Goal: Information Seeking & Learning: Understand process/instructions

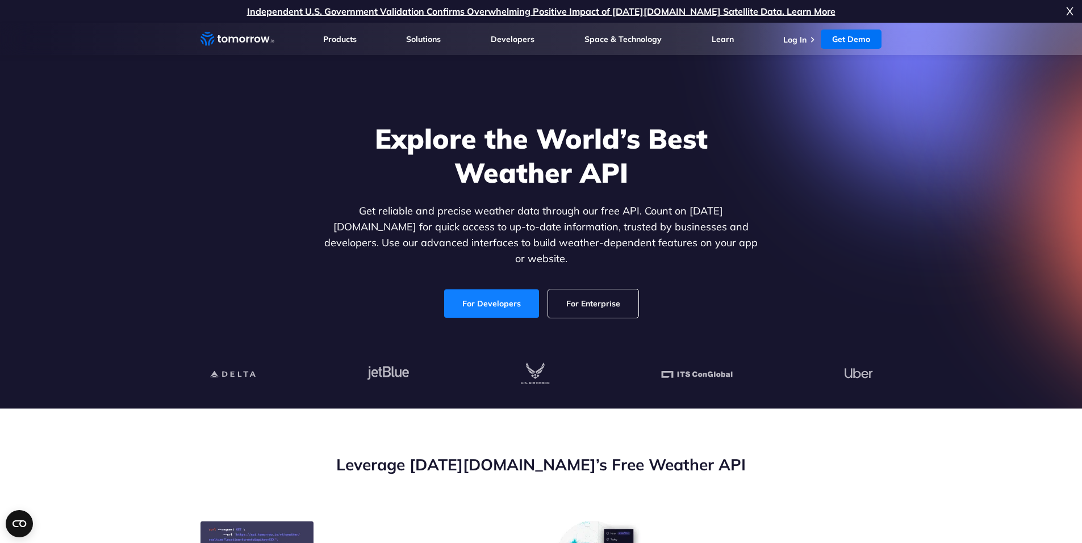
click at [466, 295] on link "For Developers" at bounding box center [491, 304] width 95 height 28
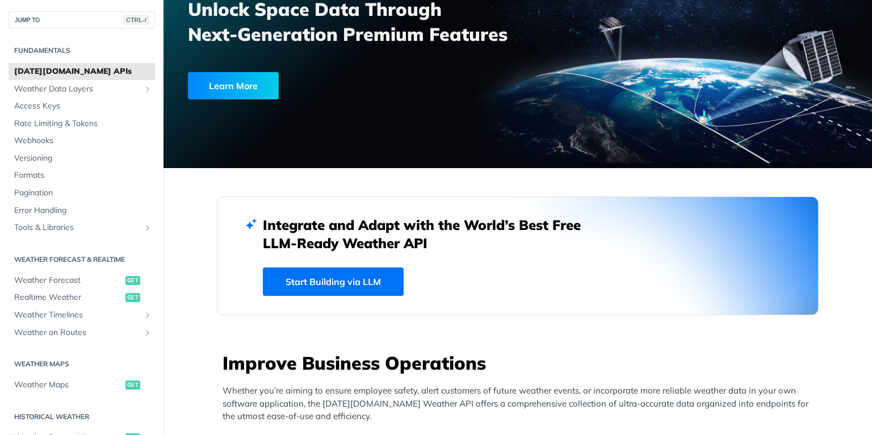
scroll to position [136, 0]
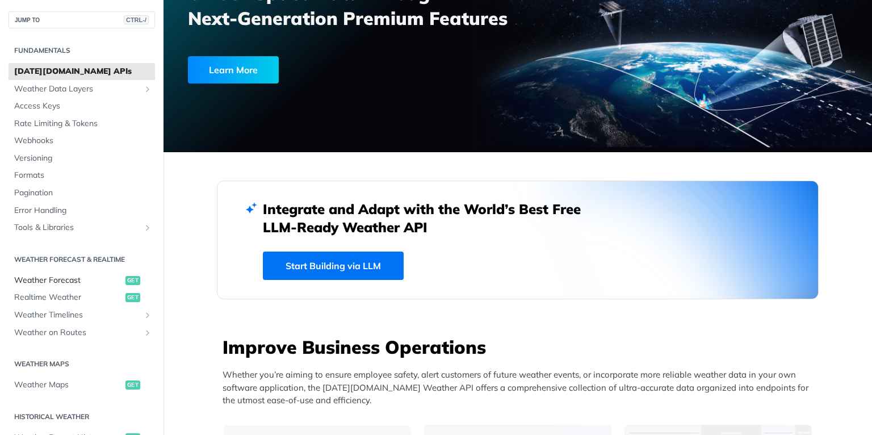
click at [59, 279] on span "Weather Forecast" at bounding box center [68, 280] width 108 height 11
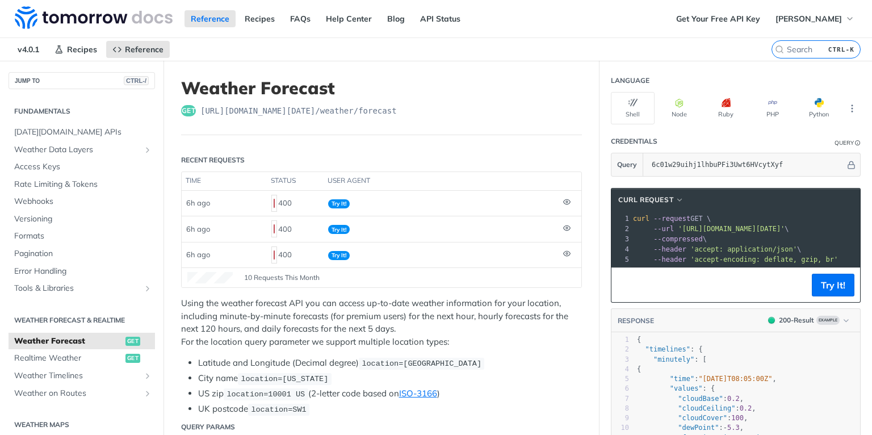
click at [790, 250] on span "--header 'accept: application/json' \" at bounding box center [717, 249] width 168 height 8
click at [818, 294] on button "Try It!" at bounding box center [833, 285] width 43 height 23
click at [768, 215] on pre "curl --request GET \" at bounding box center [875, 218] width 488 height 10
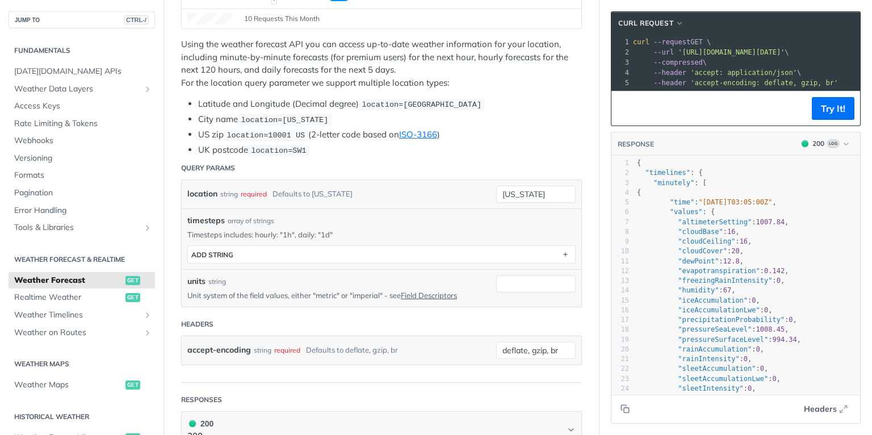
scroll to position [227, 0]
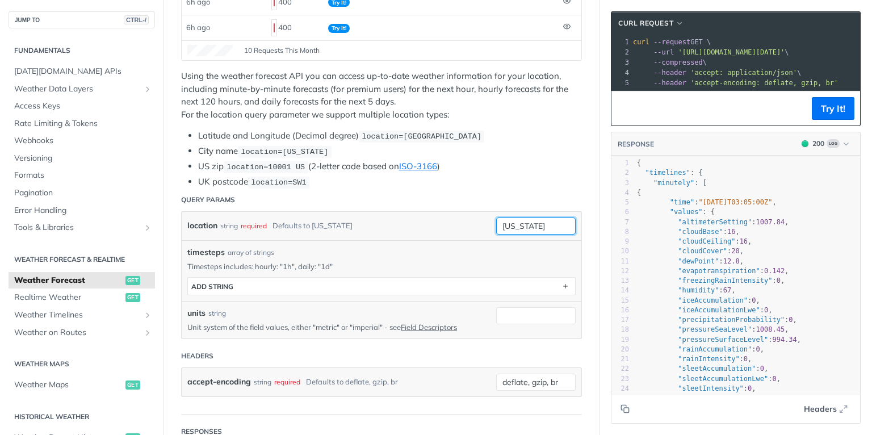
drag, startPoint x: 535, startPoint y: 213, endPoint x: 466, endPoint y: 208, distance: 69.5
click at [466, 217] on div "location string required Defaults to [US_STATE] [US_STATE]" at bounding box center [381, 225] width 388 height 17
click at [530, 220] on input "[US_STATE]" at bounding box center [535, 225] width 79 height 17
drag, startPoint x: 539, startPoint y: 219, endPoint x: 387, endPoint y: 213, distance: 152.8
click at [387, 217] on div "location string required Defaults to [US_STATE] [US_STATE] required type : stri…" at bounding box center [381, 225] width 388 height 17
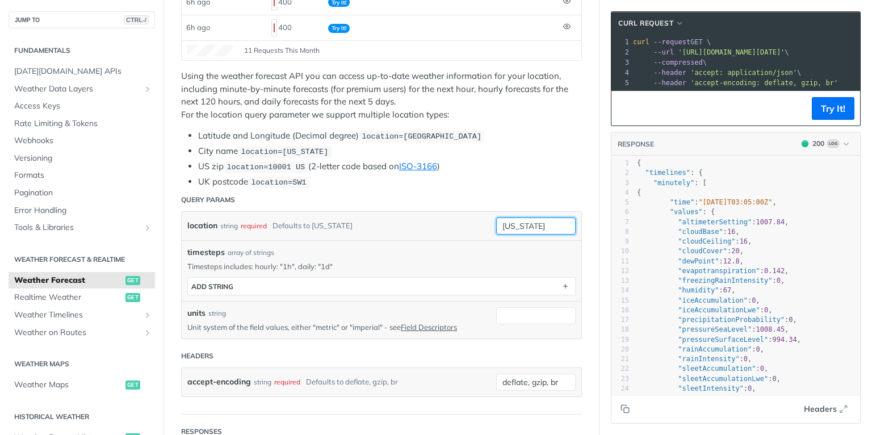
paste input "[GEOGRAPHIC_DATA], [GEOGRAPHIC_DATA]"
type input "[GEOGRAPHIC_DATA], [GEOGRAPHIC_DATA]"
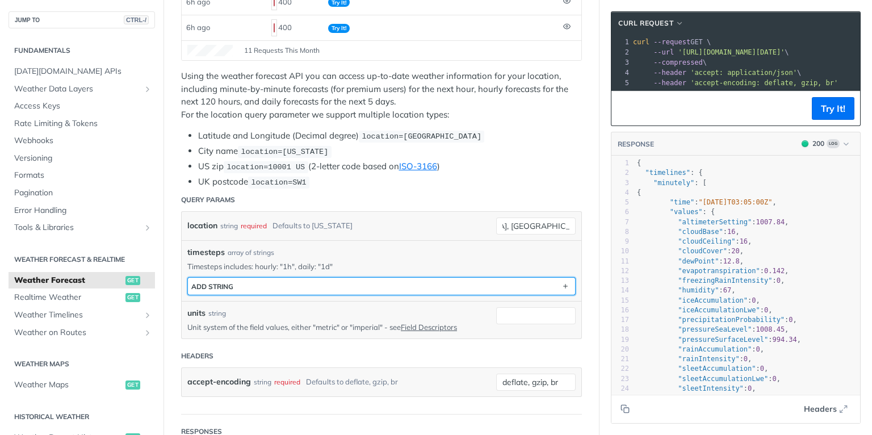
scroll to position [0, 0]
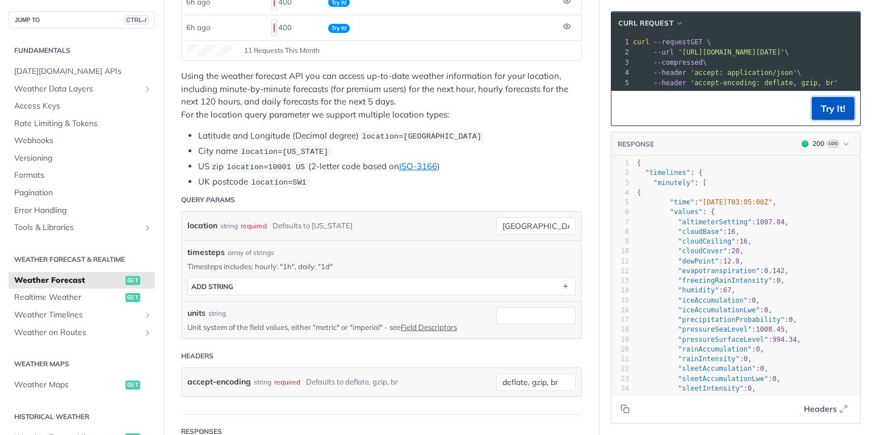
click at [814, 111] on button "Try It!" at bounding box center [833, 108] width 43 height 23
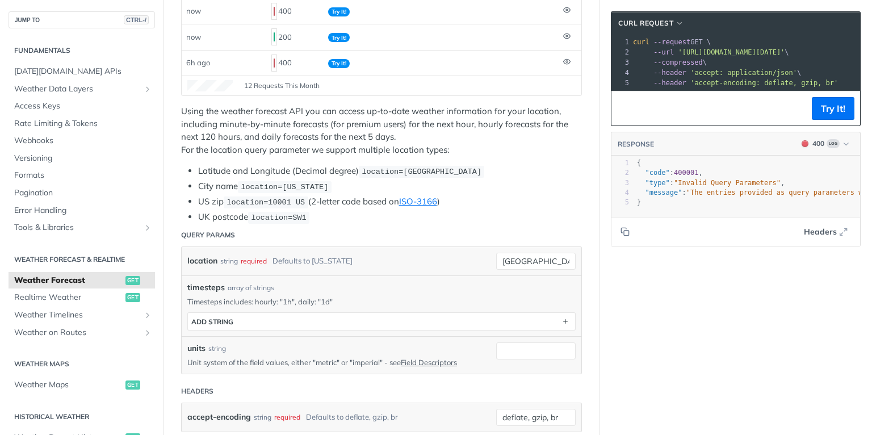
scroll to position [182, 0]
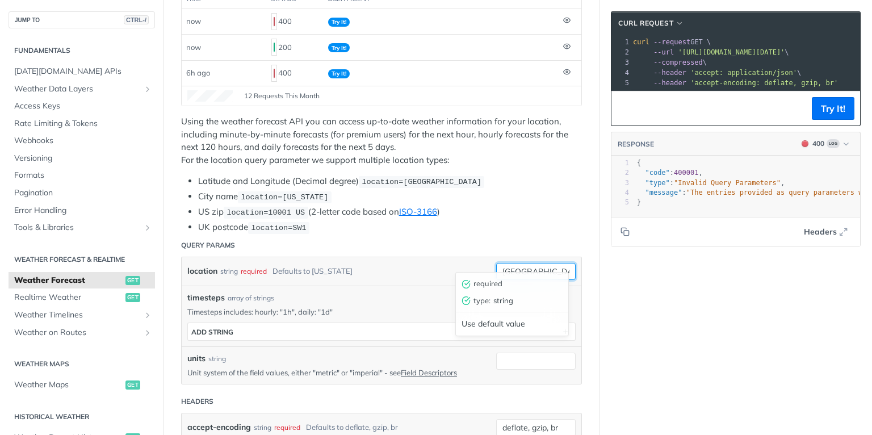
click at [507, 263] on input "[GEOGRAPHIC_DATA], [GEOGRAPHIC_DATA]" at bounding box center [535, 271] width 79 height 17
click at [256, 263] on div "required" at bounding box center [254, 271] width 26 height 16
click at [538, 263] on input "[GEOGRAPHIC_DATA], [GEOGRAPHIC_DATA]" at bounding box center [535, 271] width 79 height 17
click at [509, 320] on div "Use default value" at bounding box center [512, 324] width 112 height 18
type input "[US_STATE]"
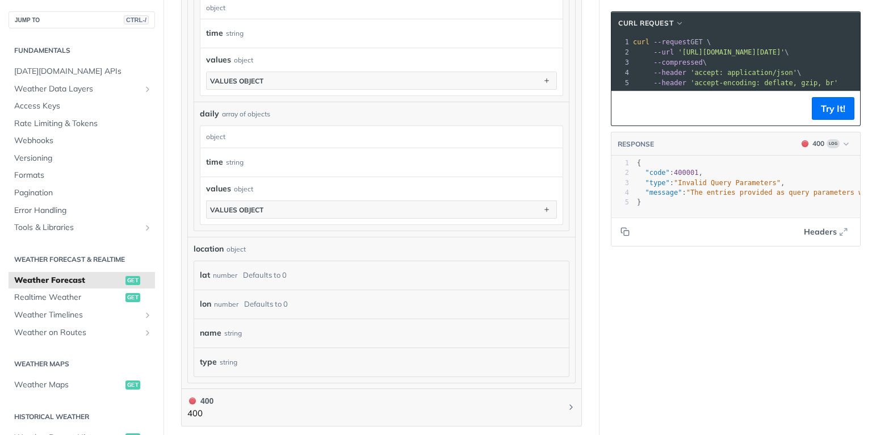
scroll to position [954, 0]
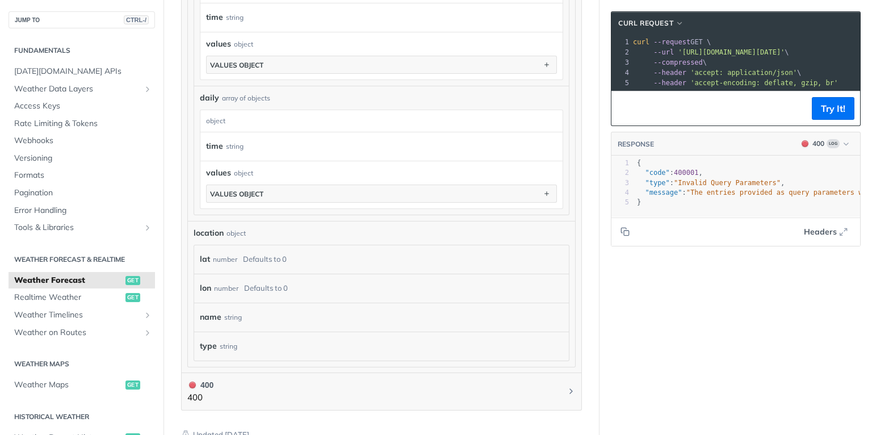
click at [234, 309] on div "string" at bounding box center [233, 317] width 18 height 16
click at [227, 228] on div "object" at bounding box center [236, 233] width 19 height 10
click at [212, 227] on span "location" at bounding box center [209, 233] width 30 height 12
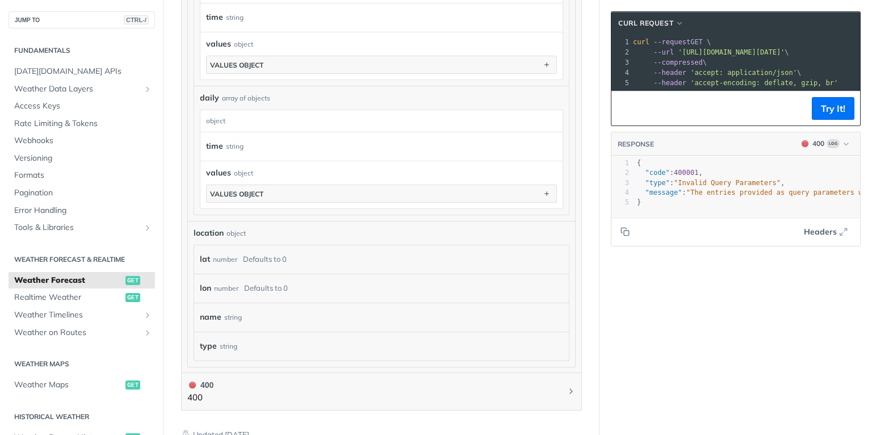
drag, startPoint x: 212, startPoint y: 220, endPoint x: 229, endPoint y: 229, distance: 19.6
click at [229, 229] on div "location object lat number Defaults to 0 lon number Defaults to 0 name string t…" at bounding box center [382, 294] width 376 height 134
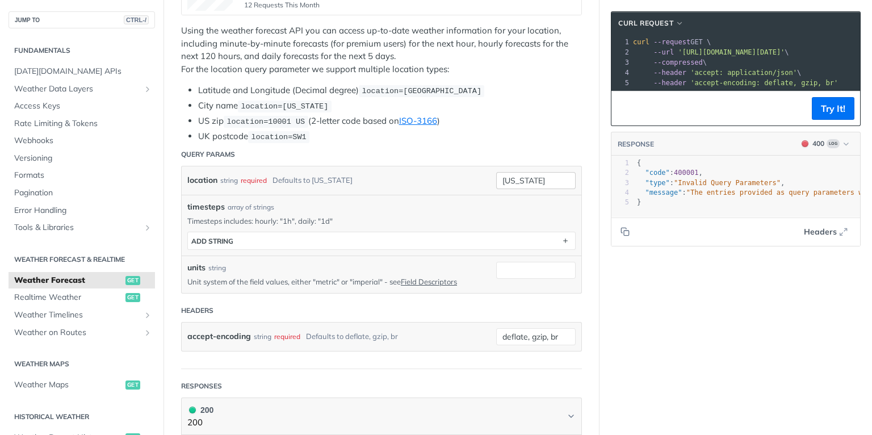
scroll to position [273, 0]
drag, startPoint x: 543, startPoint y: 172, endPoint x: 481, endPoint y: 172, distance: 61.3
click at [481, 172] on div "location string required Defaults to [US_STATE] [US_STATE] required type : stri…" at bounding box center [381, 180] width 388 height 17
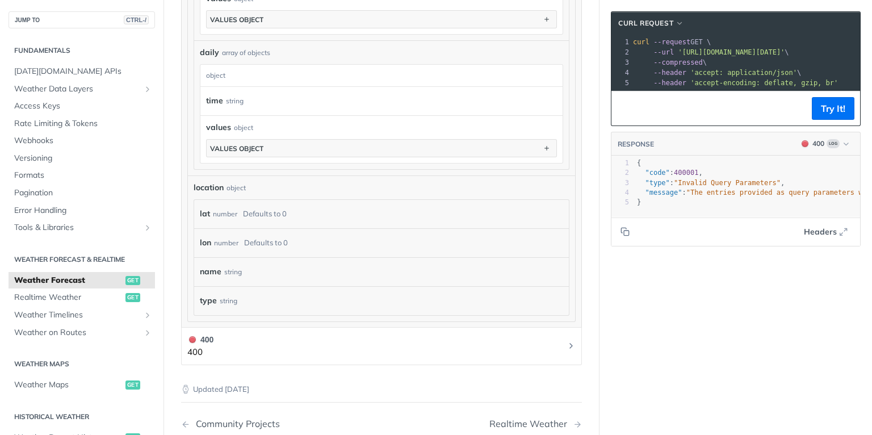
scroll to position [999, 0]
click at [226, 292] on div "string" at bounding box center [229, 300] width 18 height 16
click at [303, 206] on div "lat number Defaults to 0" at bounding box center [376, 214] width 352 height 17
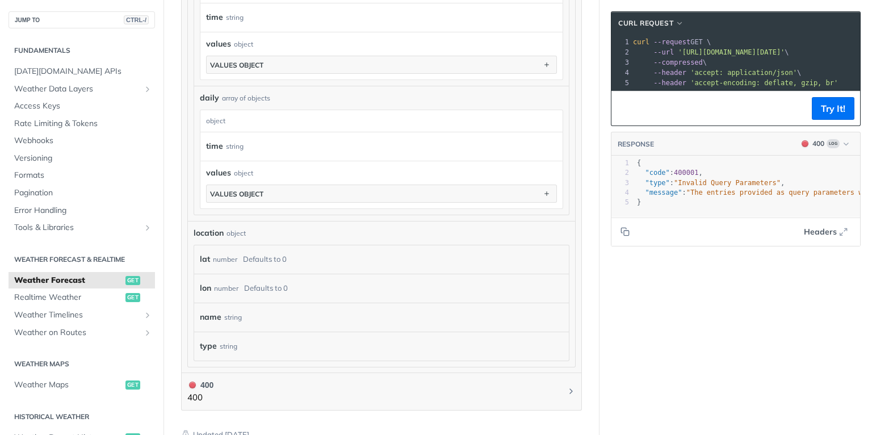
click at [227, 256] on div "lat number Defaults to 0" at bounding box center [381, 259] width 375 height 28
click at [223, 253] on div "number" at bounding box center [225, 259] width 24 height 16
click at [229, 309] on div "string" at bounding box center [233, 317] width 18 height 16
click at [232, 309] on div "string" at bounding box center [233, 317] width 18 height 16
drag, startPoint x: 232, startPoint y: 305, endPoint x: 212, endPoint y: 308, distance: 19.6
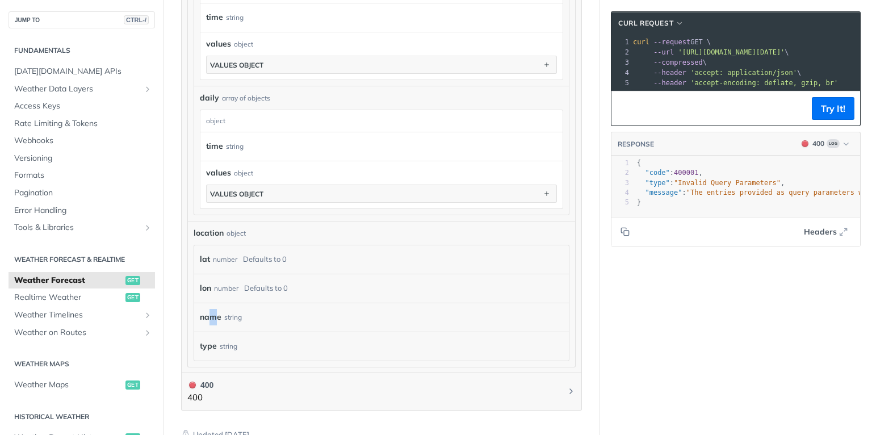
click at [212, 309] on label "name" at bounding box center [211, 317] width 22 height 16
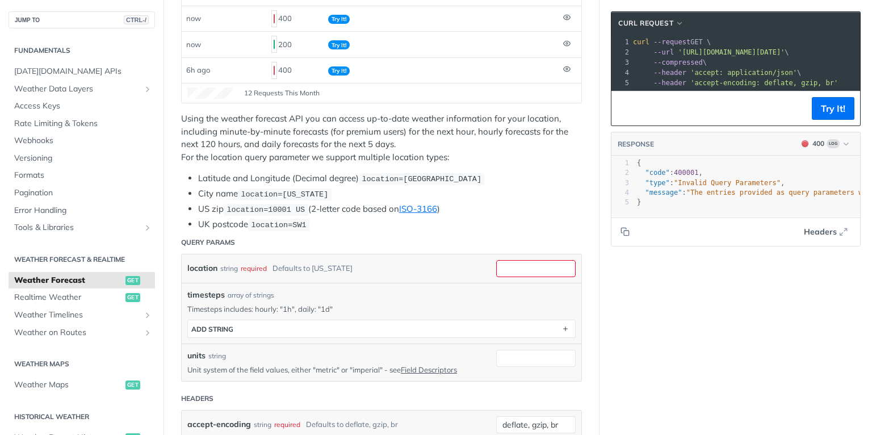
scroll to position [182, 0]
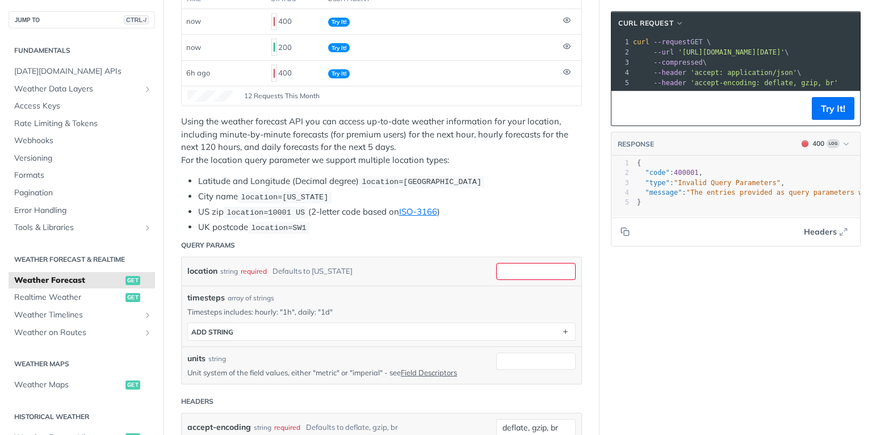
click at [666, 69] on span "--header" at bounding box center [670, 73] width 33 height 8
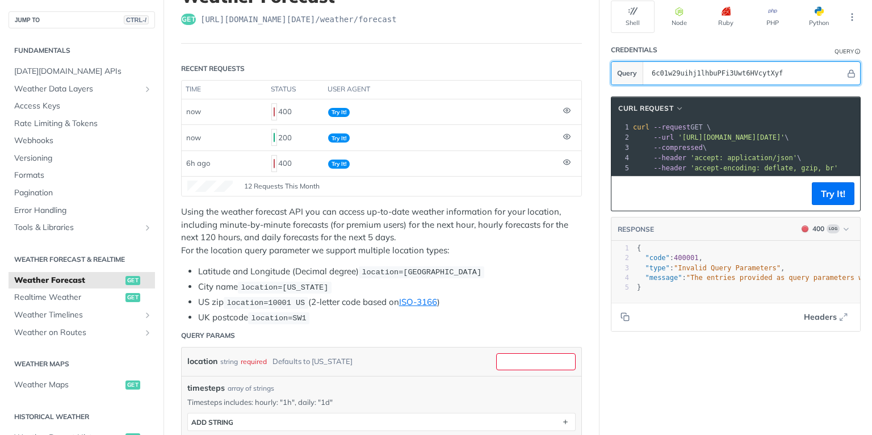
scroll to position [91, 0]
click at [677, 67] on input "6c01w29uihj1lhbuPFi3Uwt6HVcytXyf" at bounding box center [745, 73] width 199 height 23
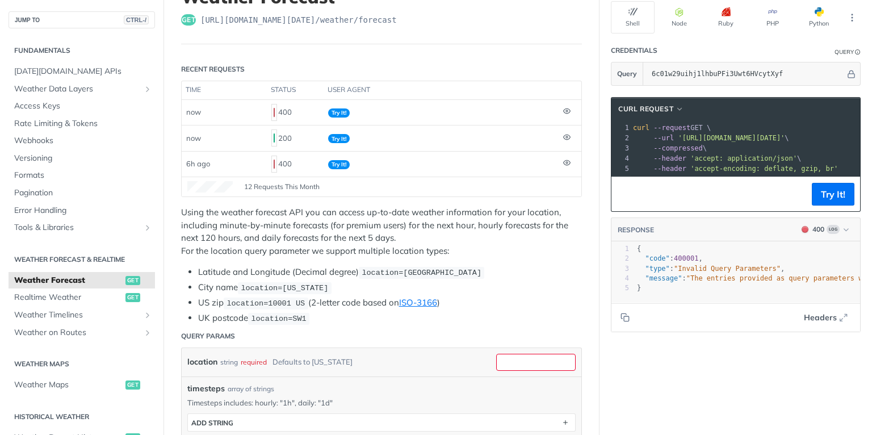
scroll to position [0, 258]
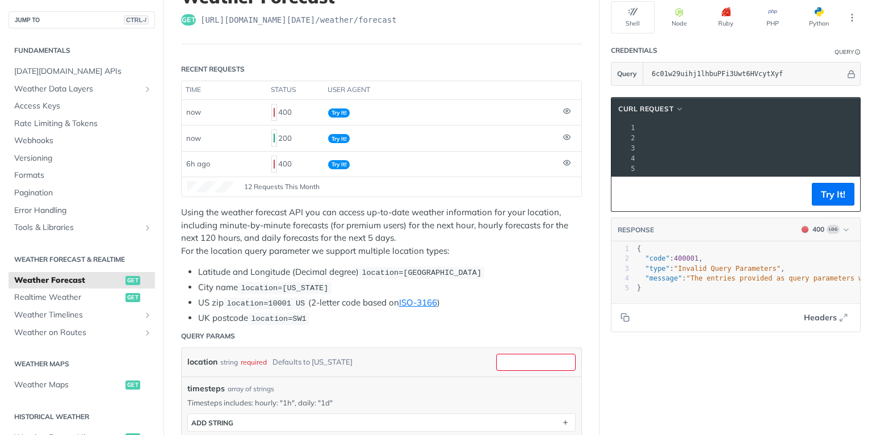
drag, startPoint x: 690, startPoint y: 140, endPoint x: 982, endPoint y: 141, distance: 291.9
click at [872, 141] on html "Jump to Content Reference Recipes FAQs Help Center Blog API Status Recipes Refe…" at bounding box center [436, 217] width 872 height 435
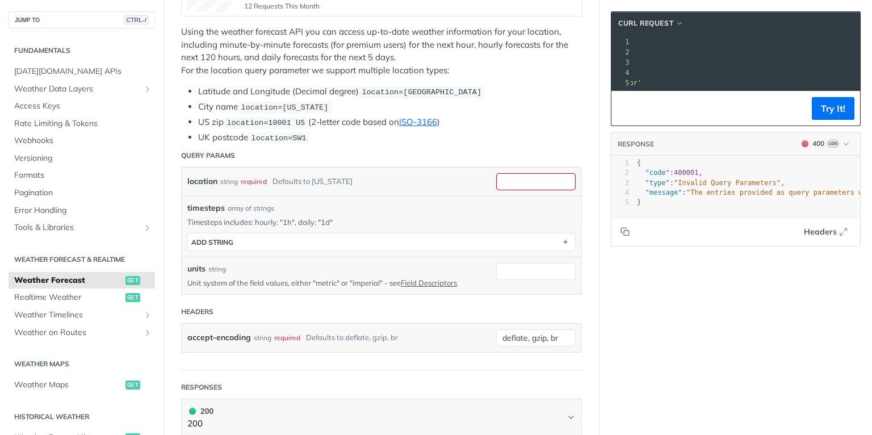
scroll to position [273, 0]
click at [457, 277] on link "Field Descriptors" at bounding box center [429, 281] width 56 height 9
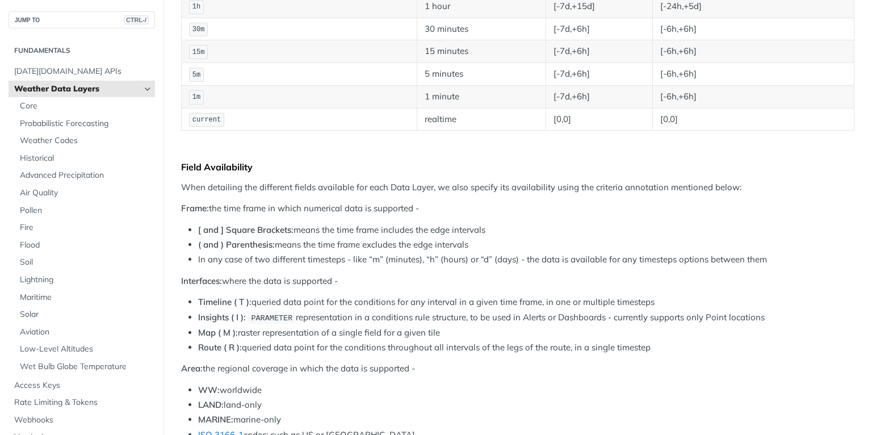
scroll to position [318, 0]
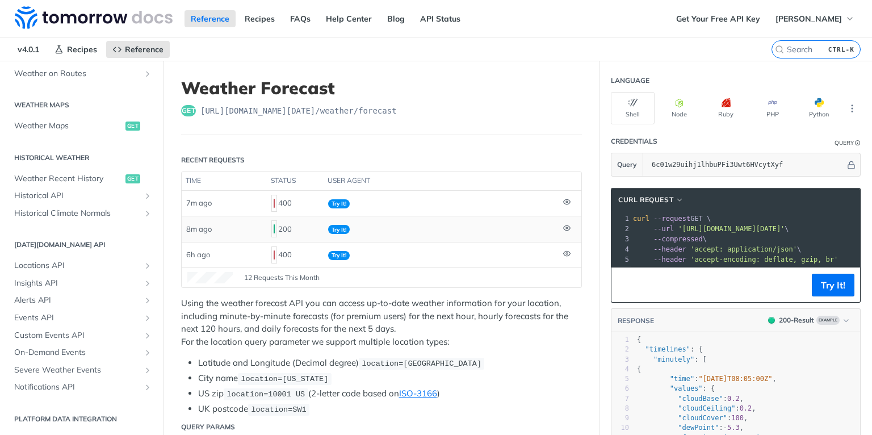
click at [346, 225] on span "Try It!" at bounding box center [339, 229] width 22 height 9
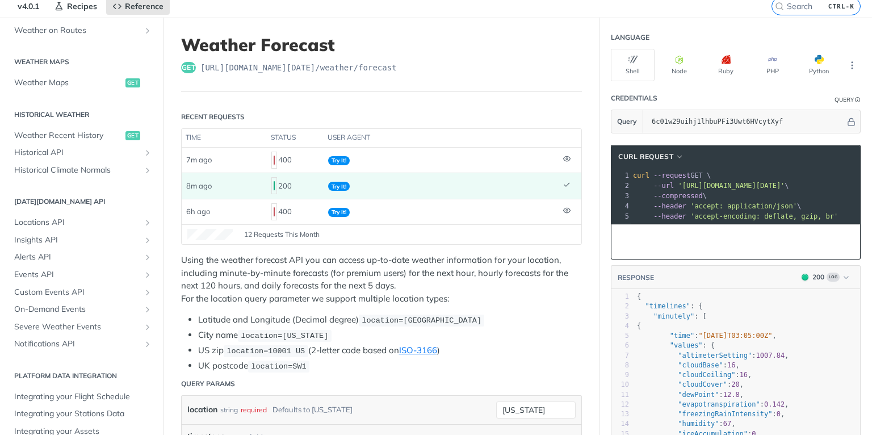
scroll to position [91, 0]
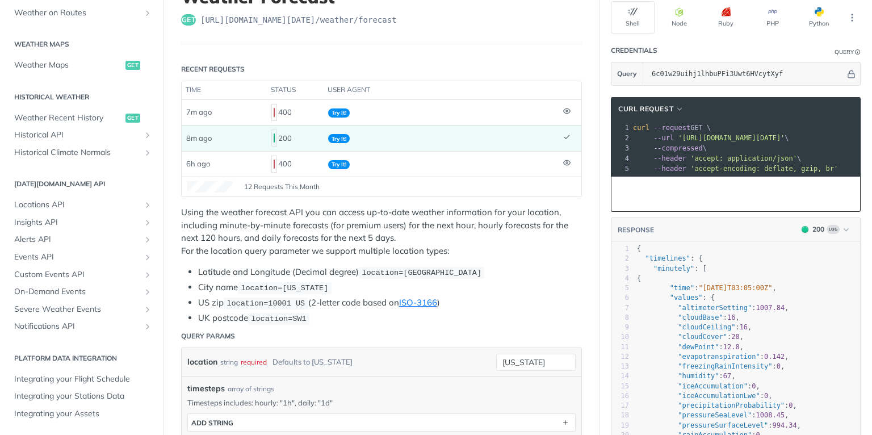
click at [693, 166] on span "'accept-encoding: deflate, gzip, br'" at bounding box center [764, 169] width 148 height 8
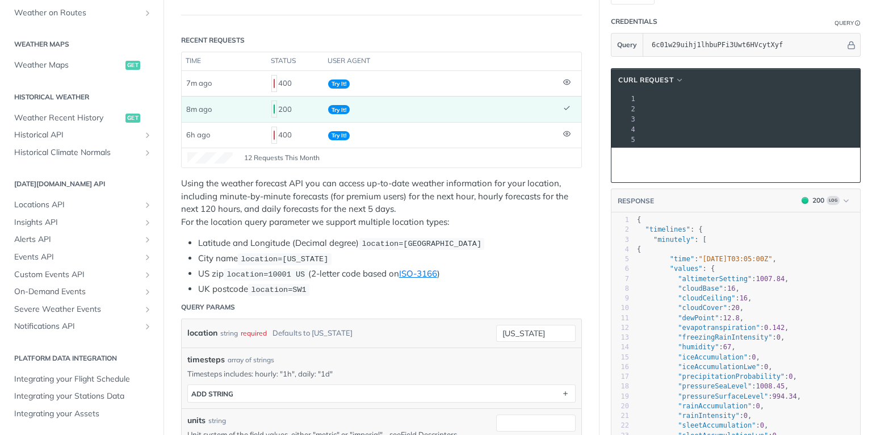
scroll to position [136, 0]
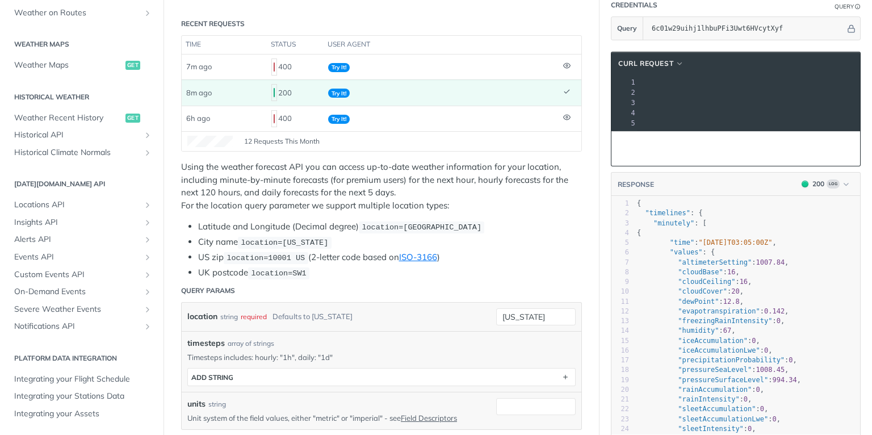
click at [235, 254] on span "location=10001 US" at bounding box center [266, 258] width 78 height 9
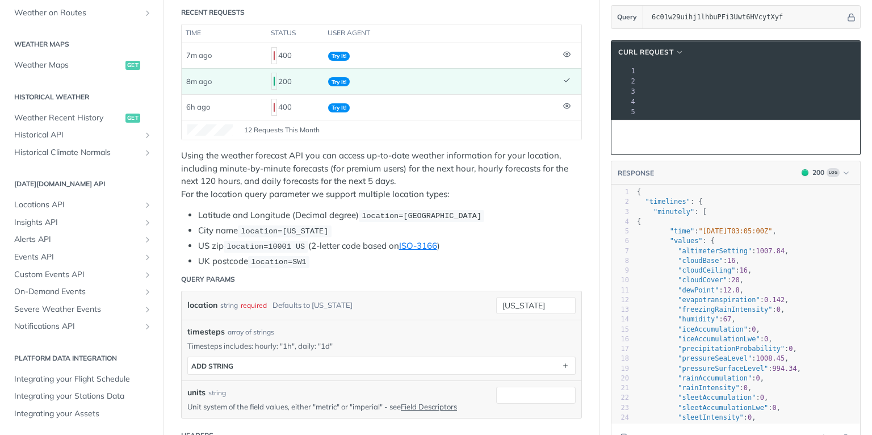
scroll to position [182, 0]
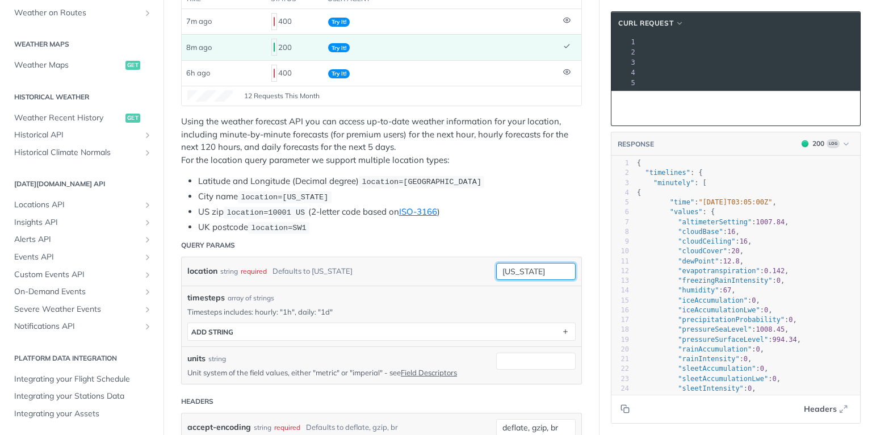
drag, startPoint x: 533, startPoint y: 255, endPoint x: 486, endPoint y: 264, distance: 47.4
click at [486, 264] on div "location string required Defaults to [US_STATE] [US_STATE]" at bounding box center [381, 271] width 388 height 17
click at [542, 268] on div "[US_STATE] required type : string Use default value" at bounding box center [535, 271] width 79 height 17
drag, startPoint x: 530, startPoint y: 257, endPoint x: 366, endPoint y: 267, distance: 164.9
click at [366, 267] on div "location string required Defaults to [US_STATE] [US_STATE] required type : stri…" at bounding box center [381, 271] width 388 height 17
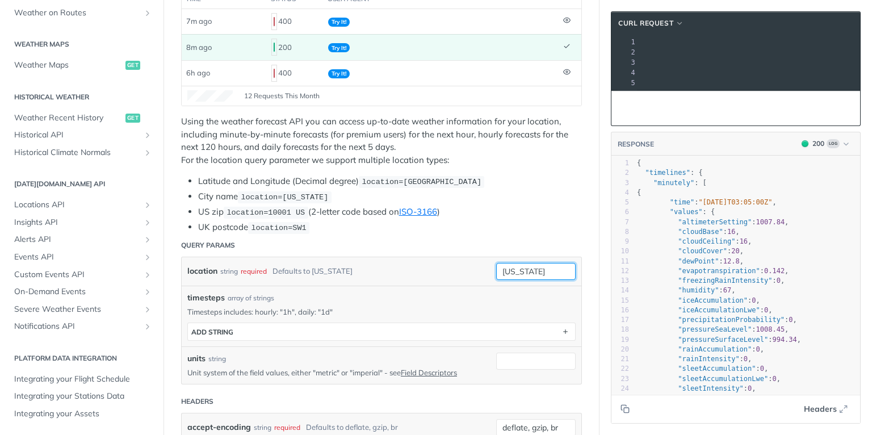
paste input "2056201"
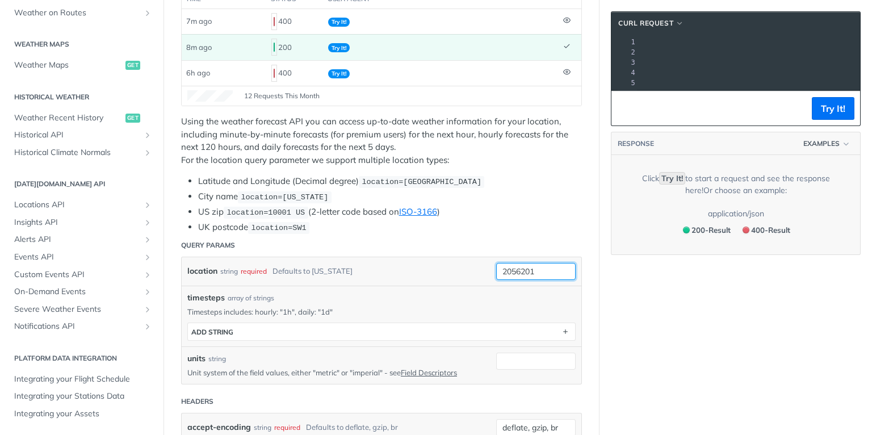
scroll to position [0, 245]
click at [818, 112] on button "Try It!" at bounding box center [833, 108] width 43 height 23
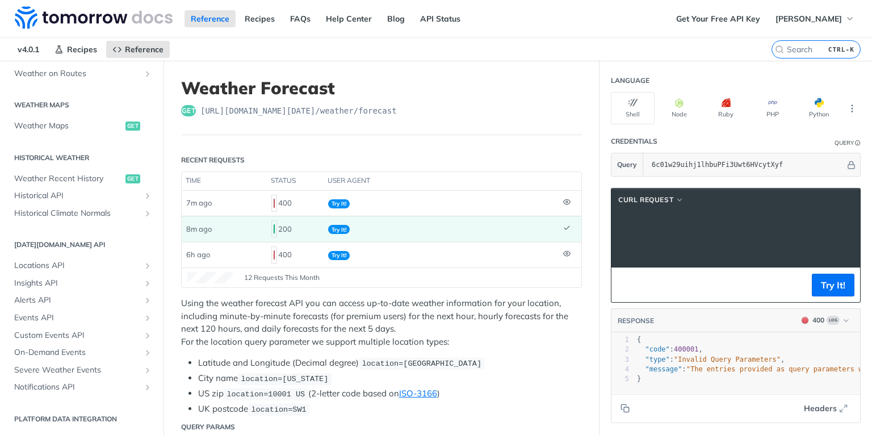
scroll to position [0, 165]
click at [658, 244] on pre "--header 'accept: application/json' \" at bounding box center [704, 249] width 476 height 10
click at [820, 295] on button "Try It!" at bounding box center [833, 285] width 43 height 23
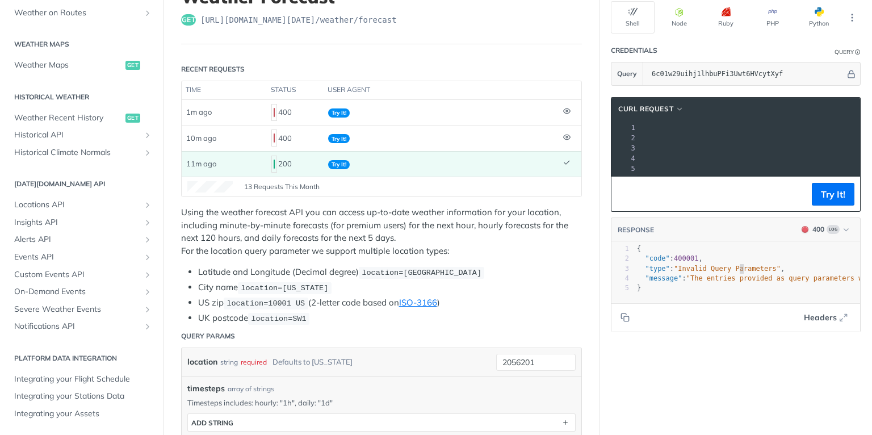
click at [734, 273] on span ""Invalid Query Parameters"" at bounding box center [727, 269] width 107 height 8
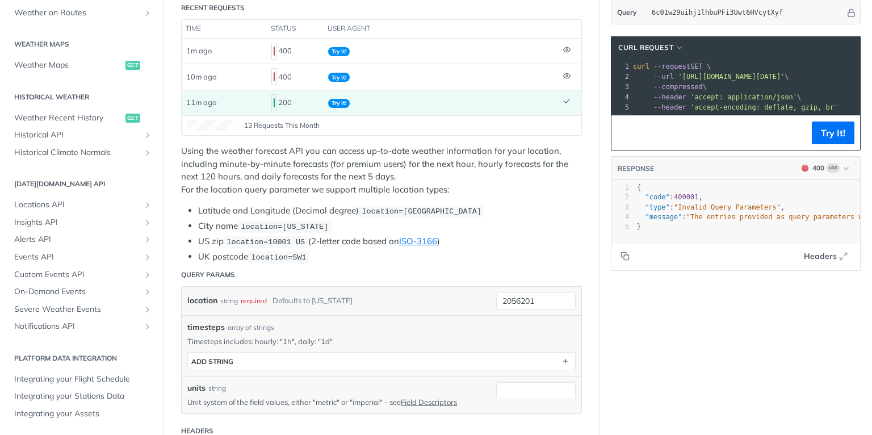
scroll to position [182, 0]
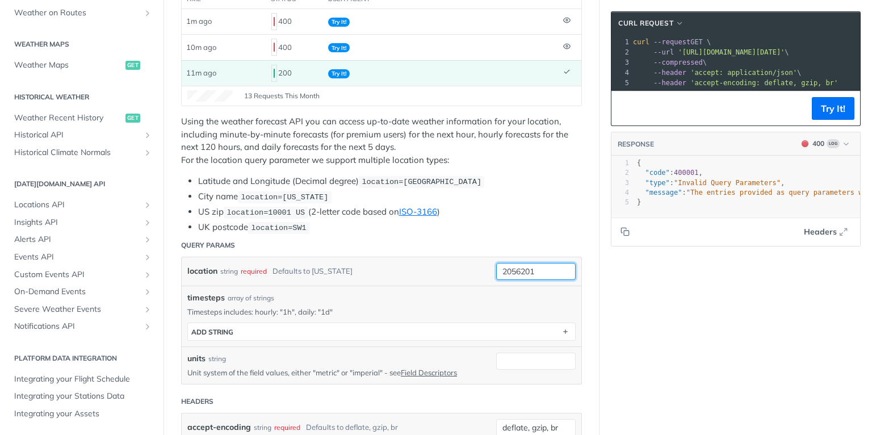
drag, startPoint x: 543, startPoint y: 263, endPoint x: 370, endPoint y: 259, distance: 173.2
click at [370, 263] on div "location string required Defaults to [US_STATE] 2056201 required type : string …" at bounding box center [381, 271] width 388 height 17
type input "Tocumen"
